Goal: Register for event/course

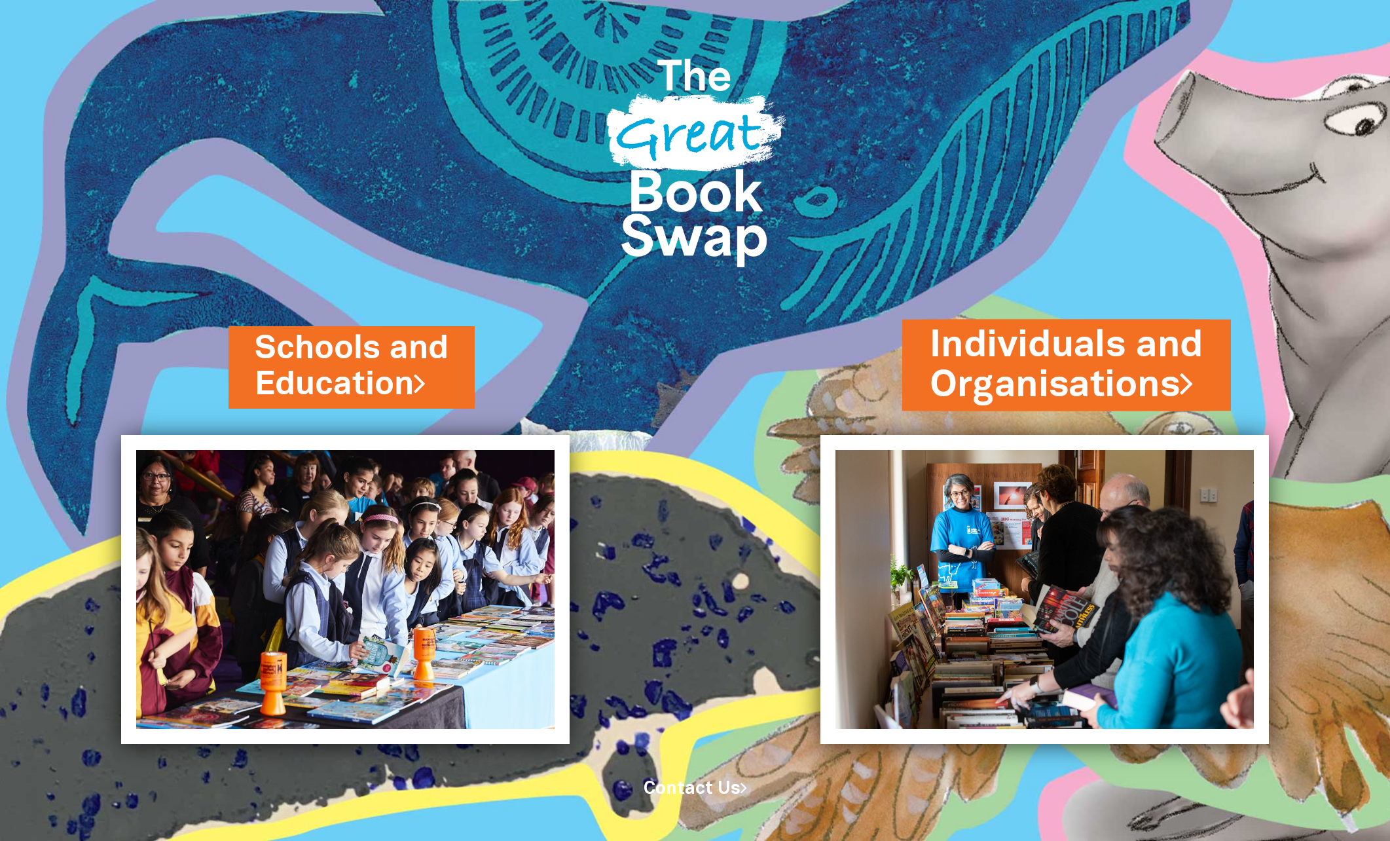
click at [1018, 358] on link "Individuals and Organisations" at bounding box center [1067, 365] width 274 height 92
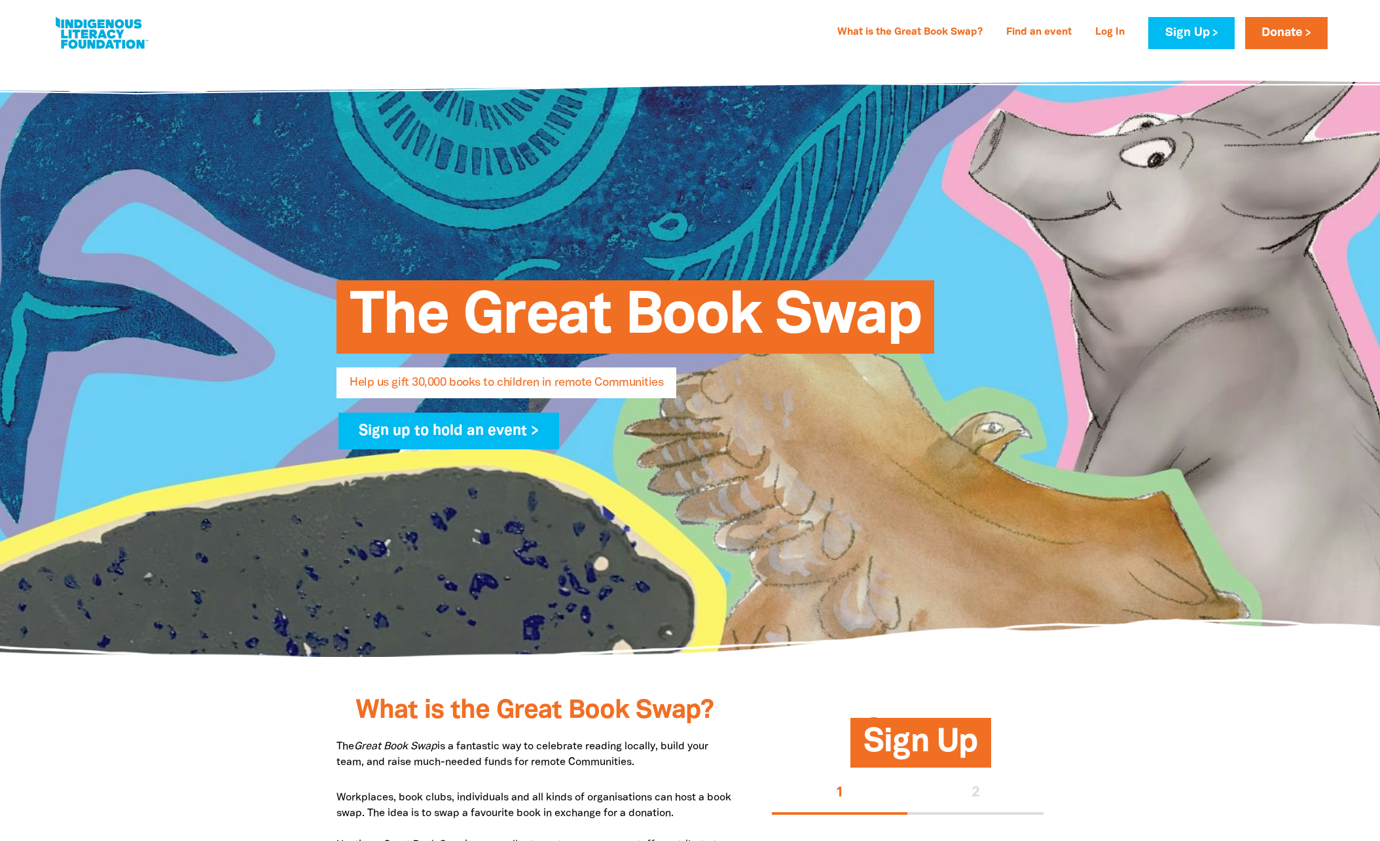
select select "AU"
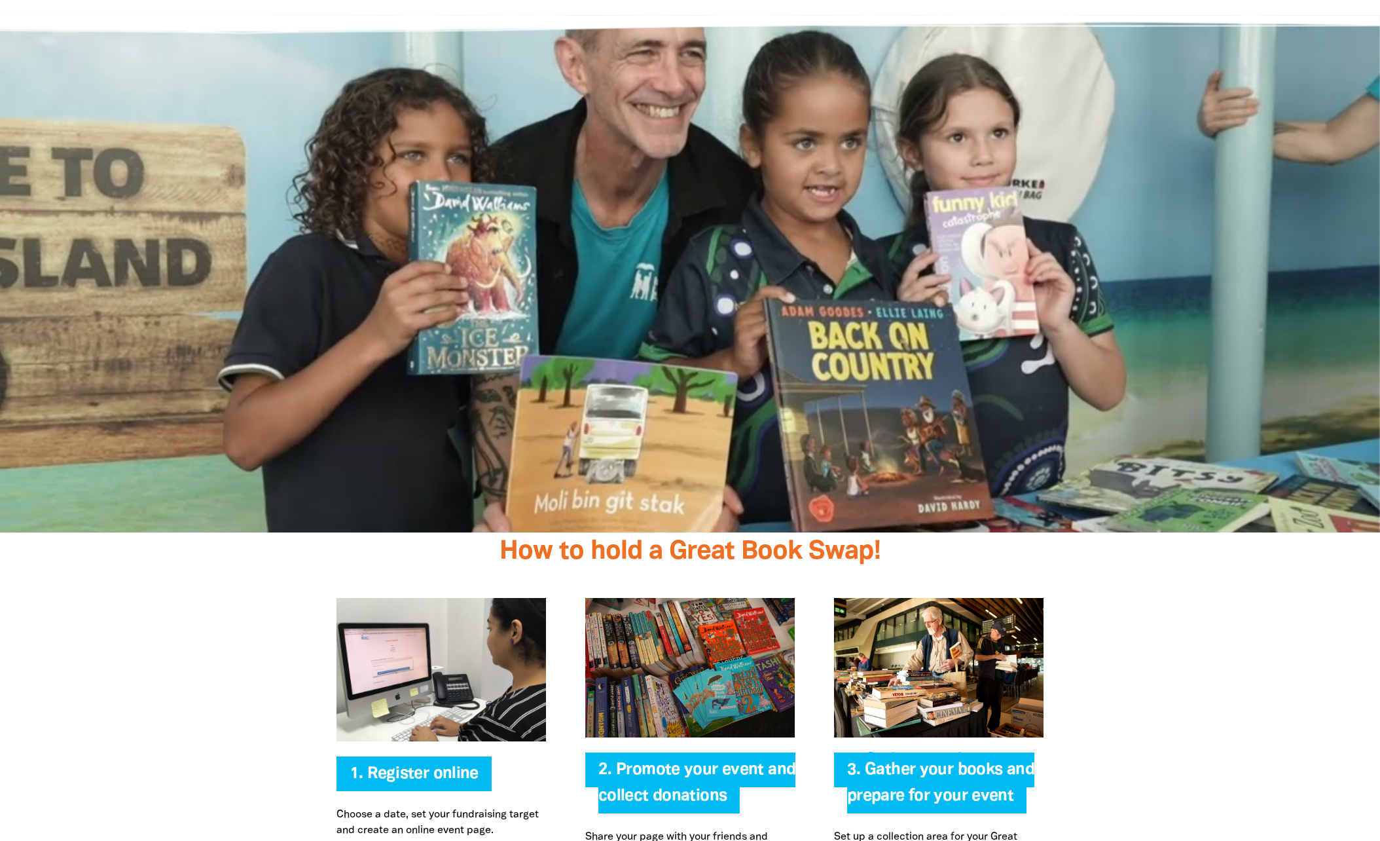
scroll to position [2095, 0]
